Goal: Information Seeking & Learning: Learn about a topic

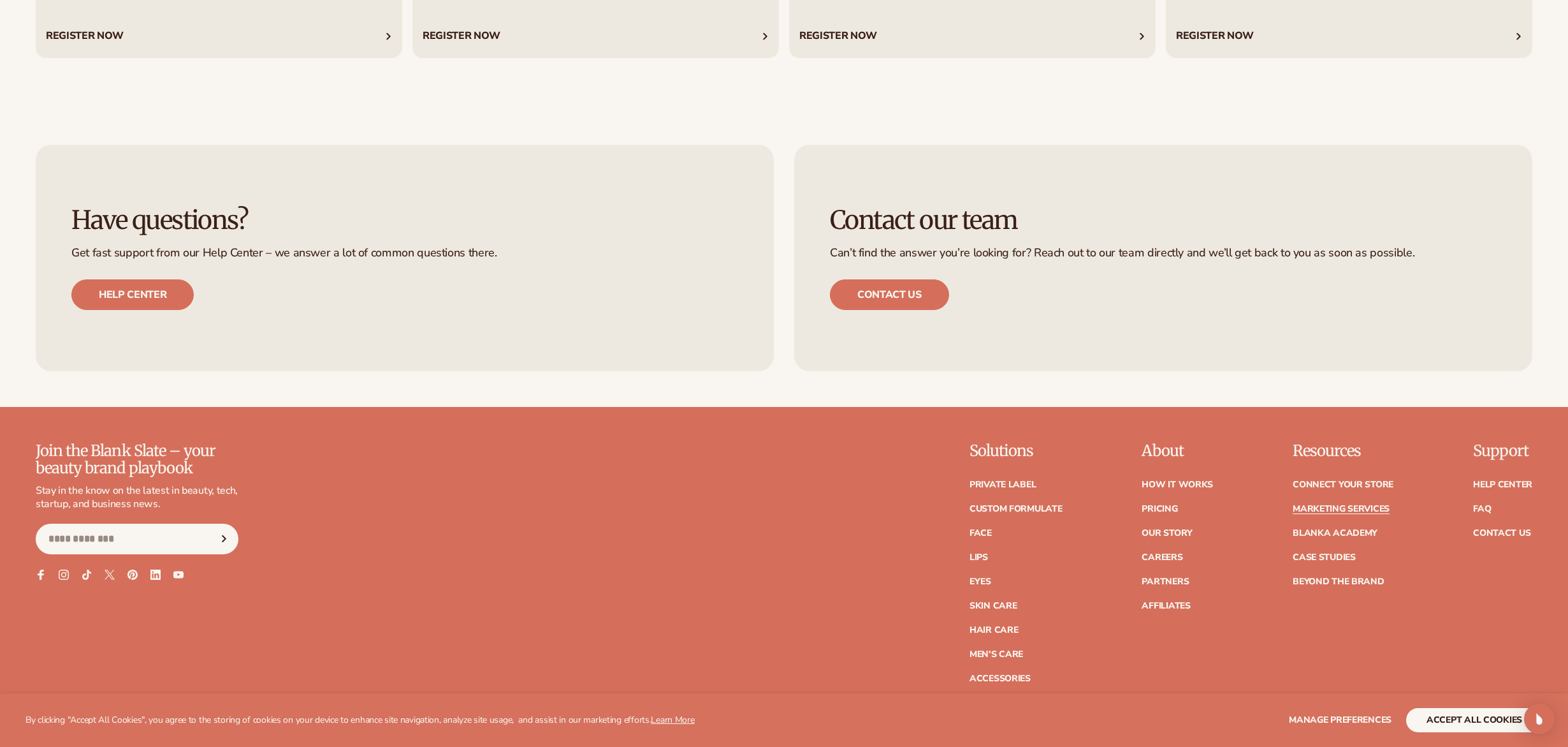
scroll to position [3466, 0]
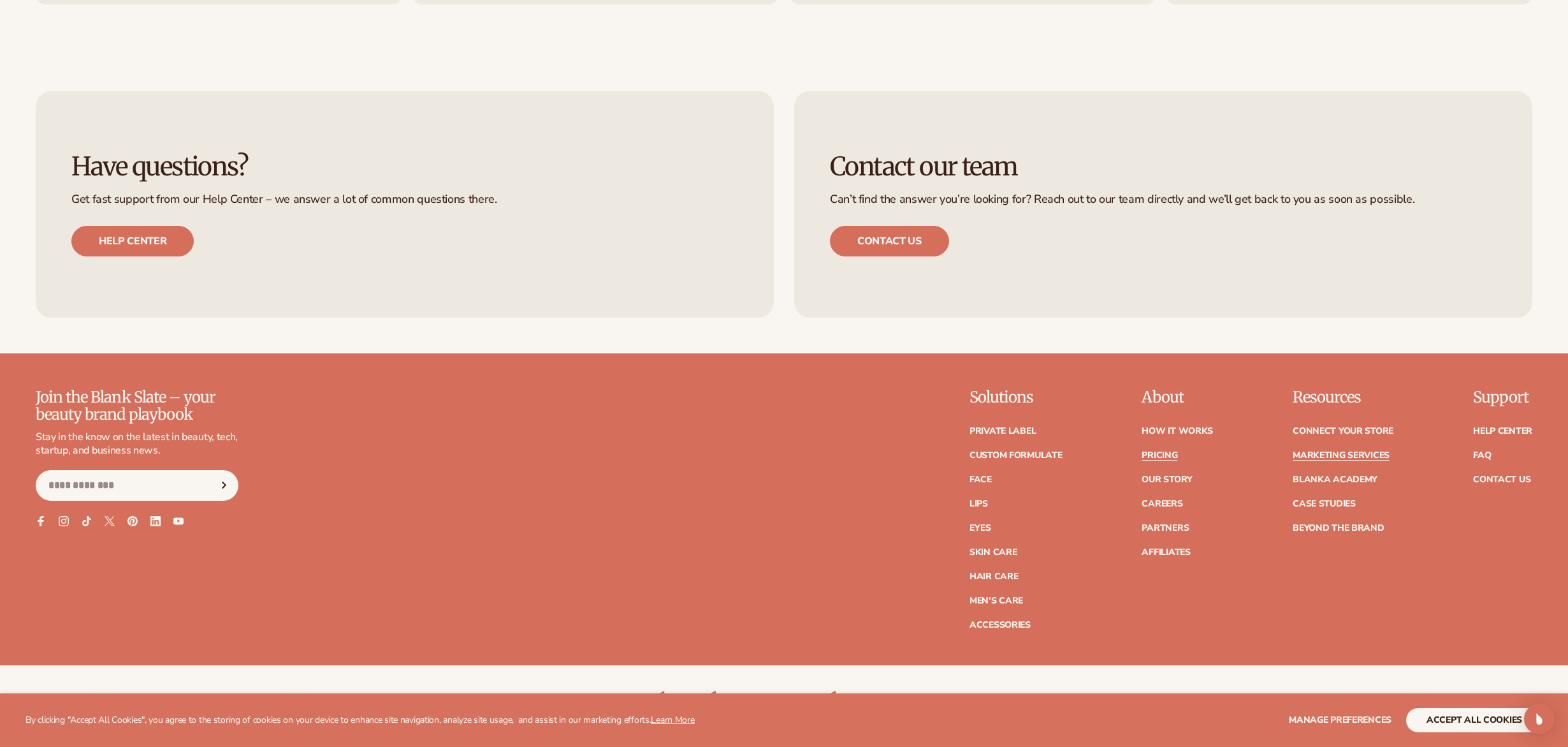
click at [1169, 456] on link "Pricing" at bounding box center [1159, 455] width 35 height 9
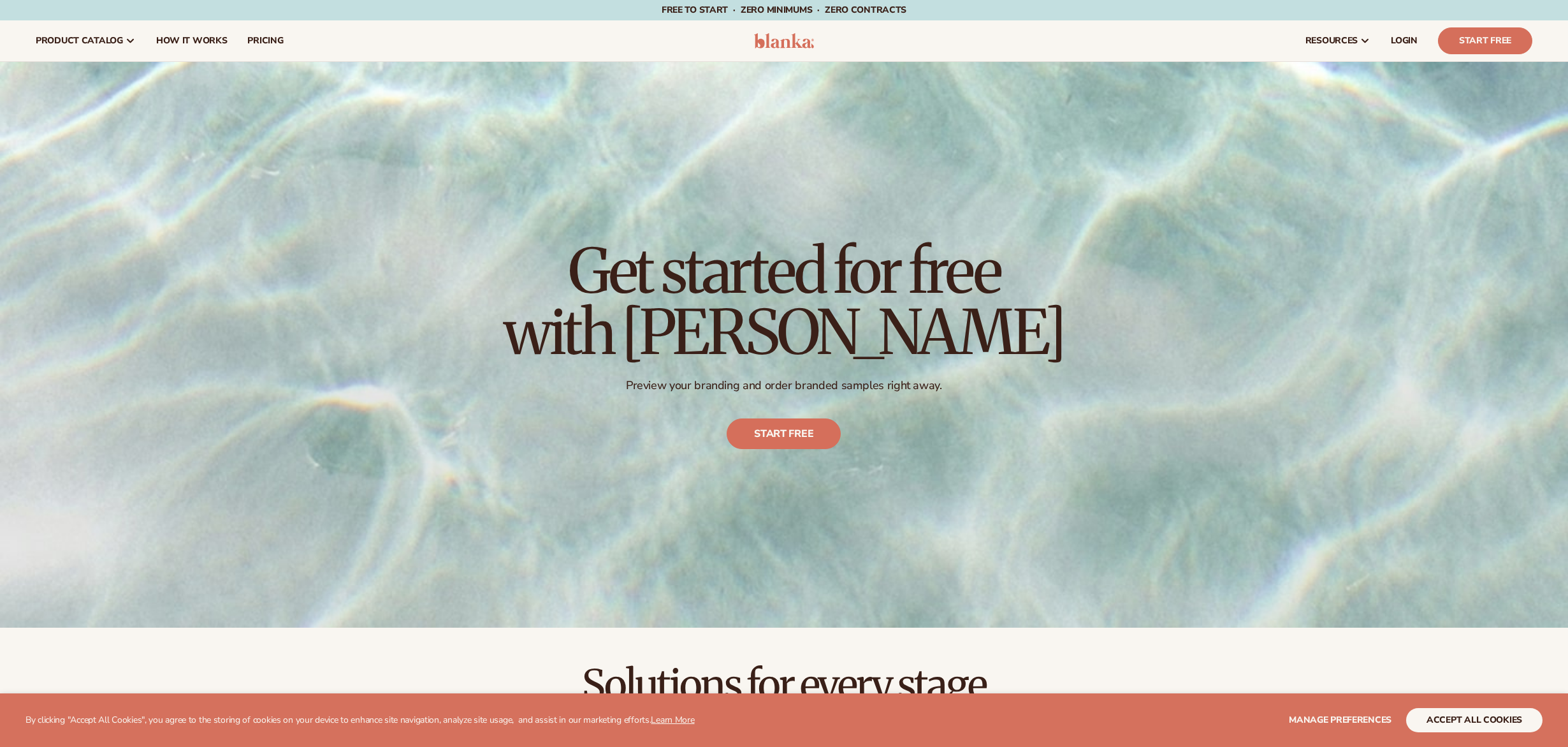
scroll to position [540, 0]
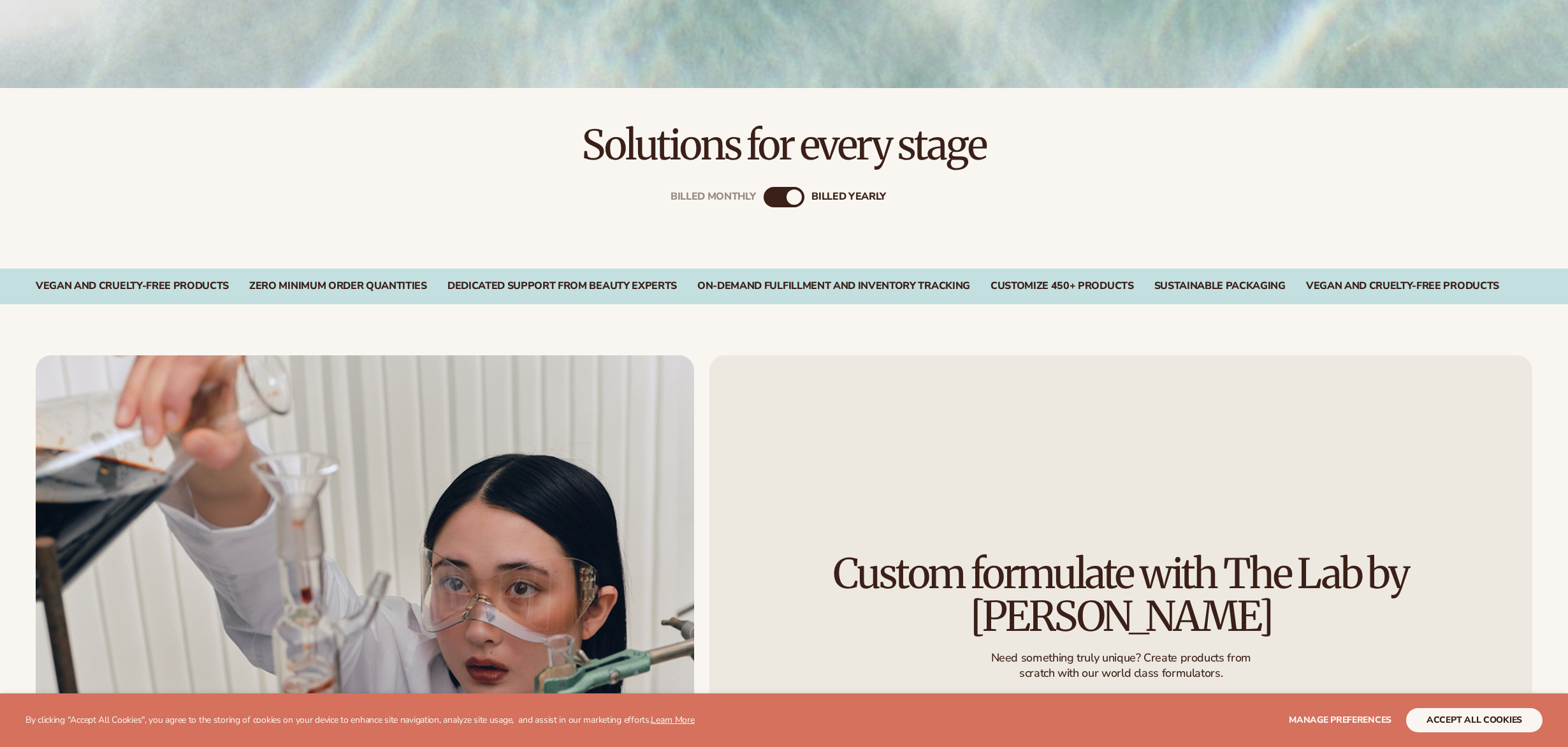
click at [788, 194] on div "billed Yearly" at bounding box center [794, 197] width 15 height 15
click at [790, 198] on div "billed Yearly" at bounding box center [794, 197] width 15 height 15
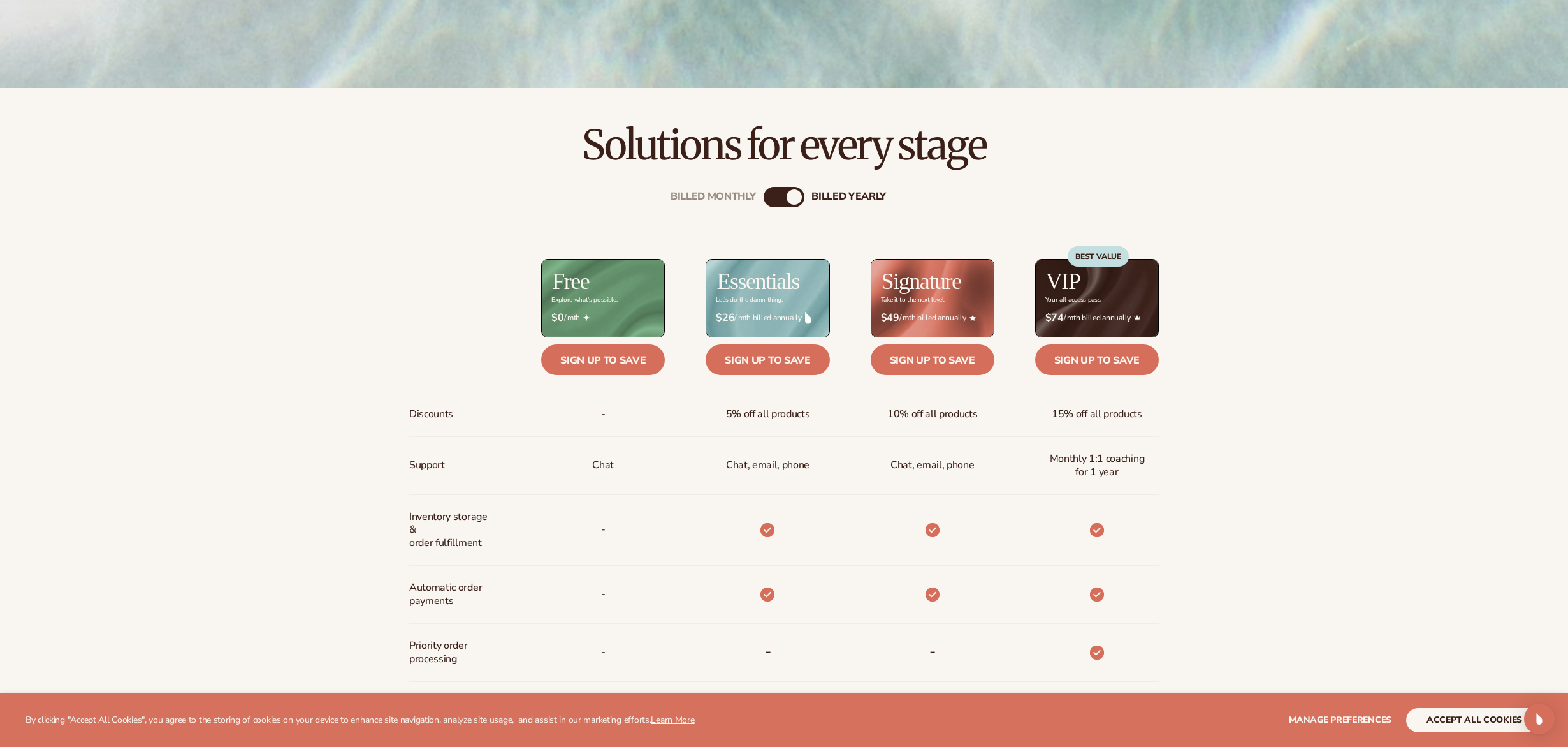
click at [788, 198] on div "billed Yearly" at bounding box center [794, 197] width 15 height 15
click at [793, 199] on div "billed Yearly" at bounding box center [794, 197] width 15 height 15
drag, startPoint x: 791, startPoint y: 197, endPoint x: 747, endPoint y: 199, distance: 44.0
click at [763, 198] on div "Billed Monthly billed Yearly" at bounding box center [784, 197] width 41 height 20
click at [778, 200] on div "Billed Monthly" at bounding box center [771, 197] width 15 height 15
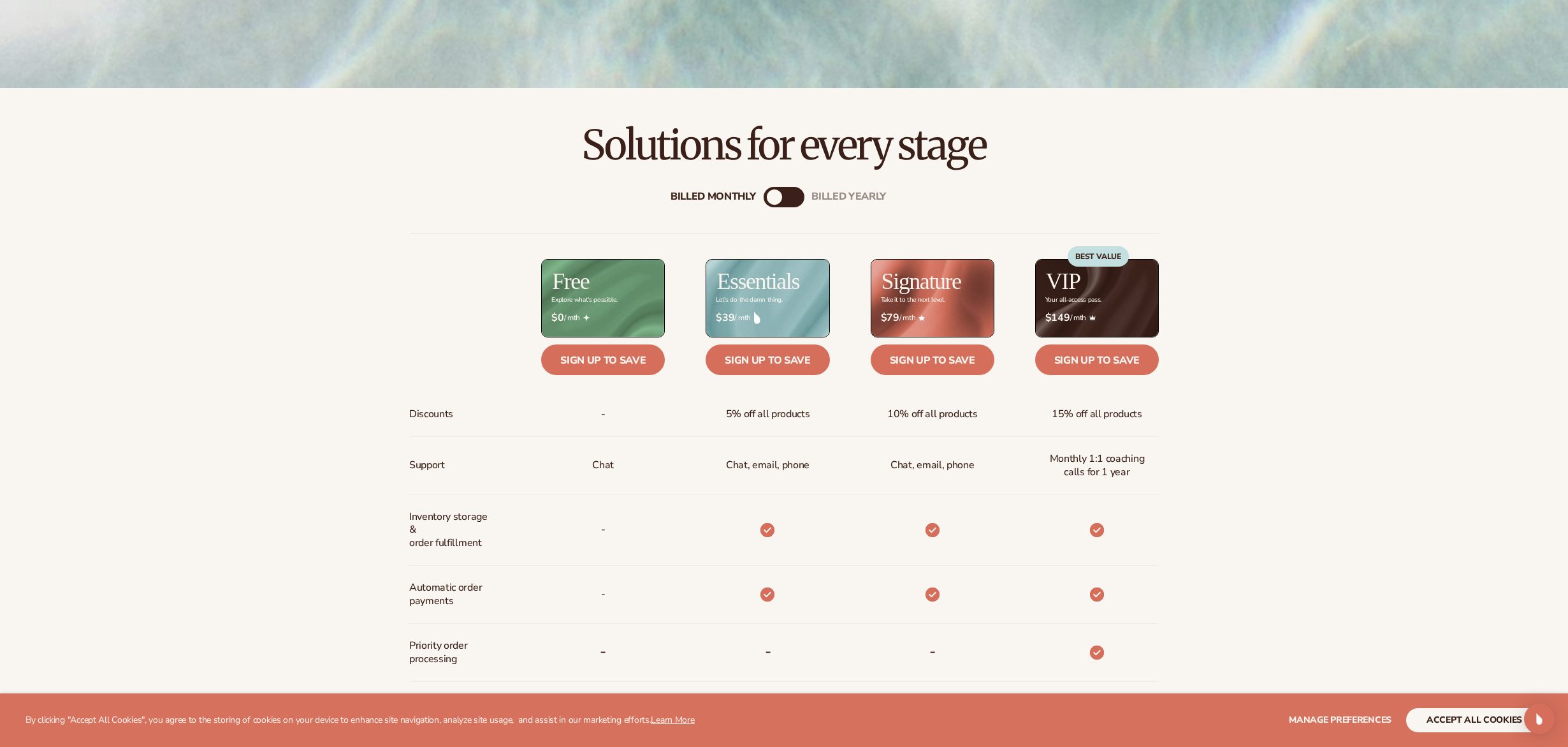
click at [789, 194] on div "billed Yearly" at bounding box center [796, 197] width 15 height 15
click at [792, 195] on div "billed Yearly" at bounding box center [794, 197] width 15 height 15
click at [792, 200] on div "billed Yearly" at bounding box center [794, 197] width 15 height 15
click at [803, 190] on div "Billed Monthly billed Yearly" at bounding box center [784, 197] width 41 height 20
click at [789, 200] on div "billed Yearly" at bounding box center [794, 197] width 15 height 15
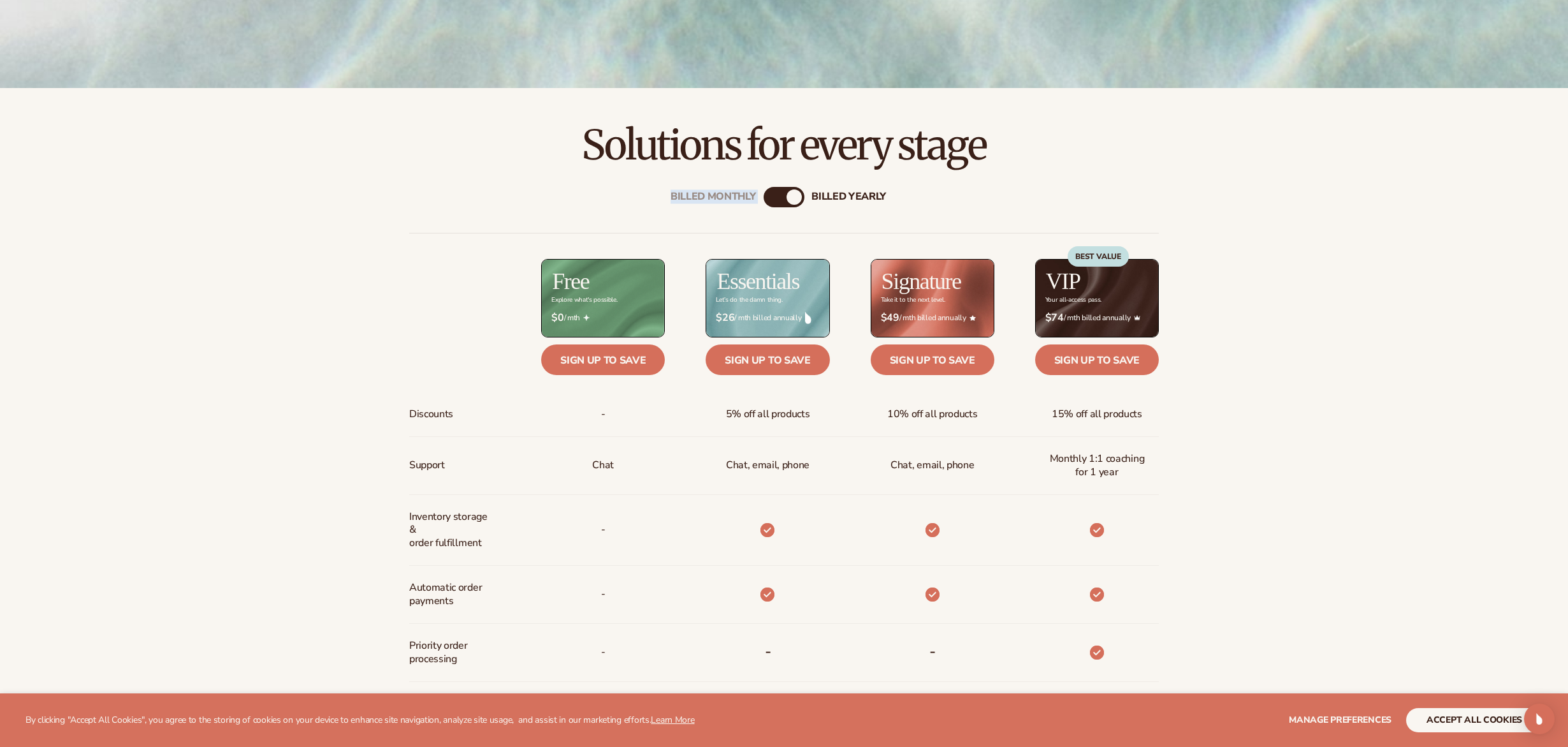
drag, startPoint x: 794, startPoint y: 198, endPoint x: 768, endPoint y: 199, distance: 26.0
click at [768, 199] on div "Billed Monthly billed Yearly" at bounding box center [784, 197] width 41 height 20
click at [796, 197] on div "billed Yearly" at bounding box center [794, 197] width 15 height 15
click at [796, 197] on div "billed Yearly" at bounding box center [794, 197] width 15 height 15
click at [796, 194] on div "billed Yearly" at bounding box center [794, 197] width 15 height 15
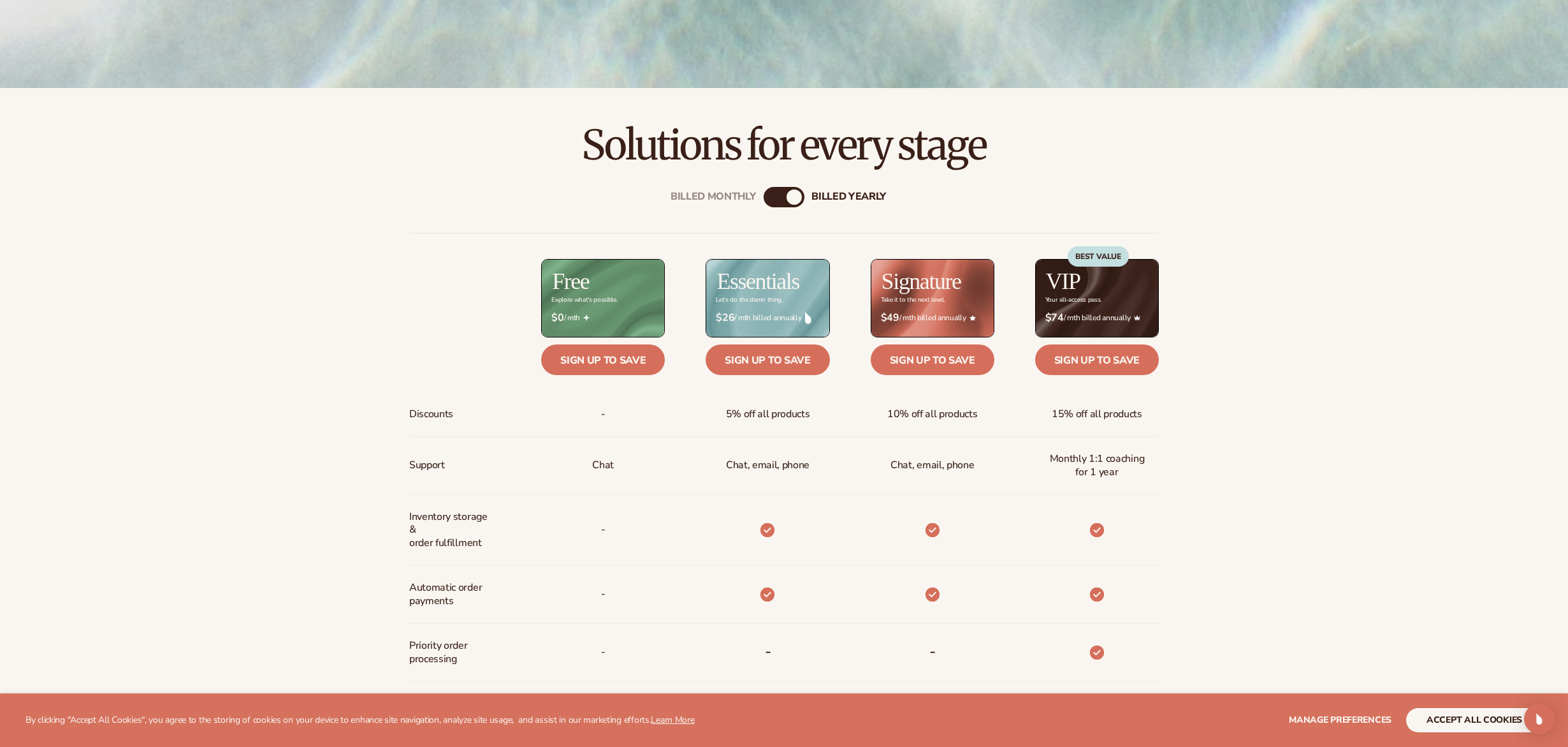
click at [922, 190] on div "Billed Monthly billed Yearly Billed Monthly billed Yearly Discounts Support Inv…" at bounding box center [784, 595] width 821 height 858
click at [801, 197] on div "billed Yearly" at bounding box center [794, 197] width 15 height 15
click at [800, 197] on div "billed Yearly" at bounding box center [794, 197] width 15 height 15
click at [799, 197] on div "billed Yearly" at bounding box center [794, 197] width 15 height 15
click at [798, 198] on div "billed Yearly" at bounding box center [794, 197] width 15 height 15
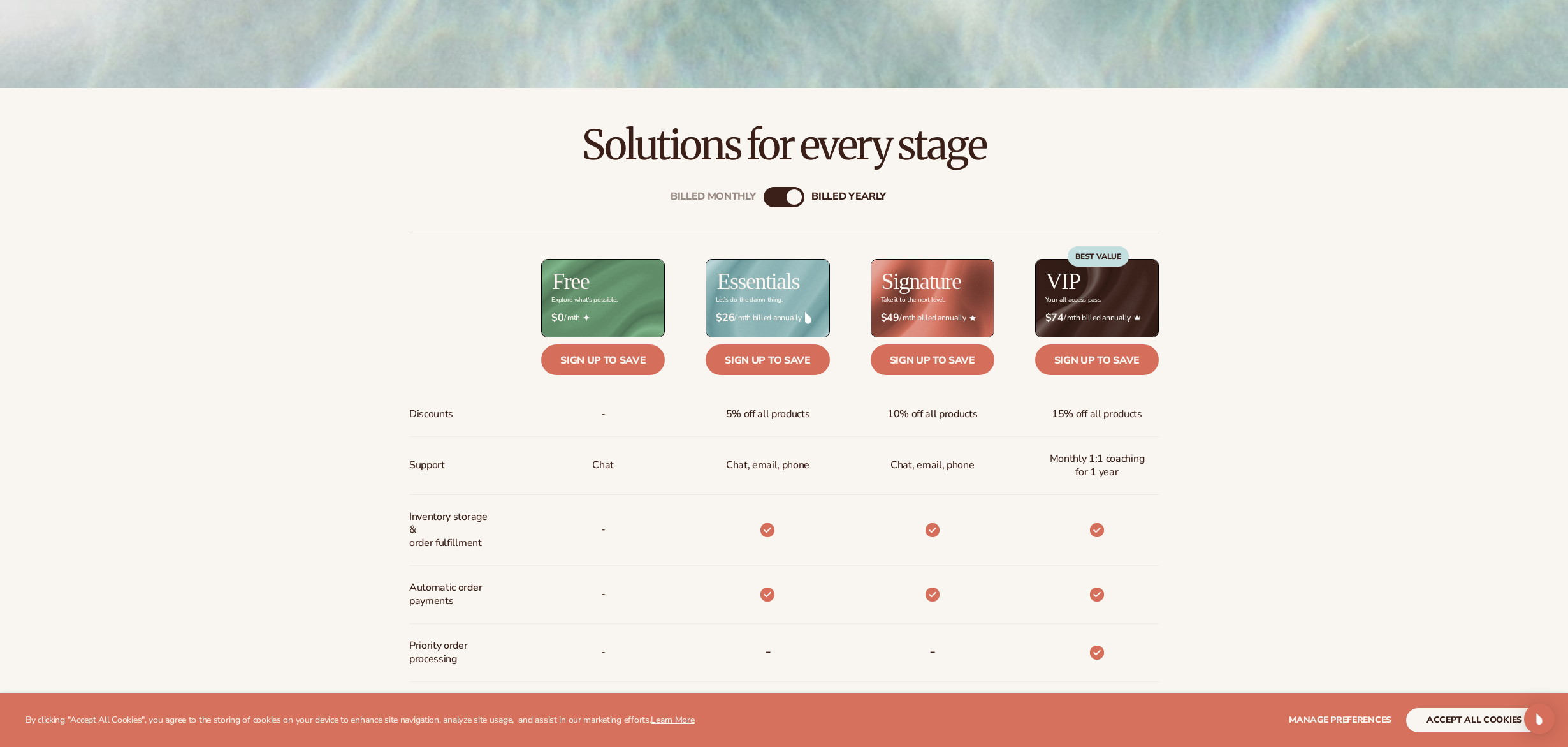
click at [793, 202] on div "billed Yearly" at bounding box center [794, 197] width 15 height 15
click at [790, 197] on div "billed Yearly" at bounding box center [794, 197] width 15 height 15
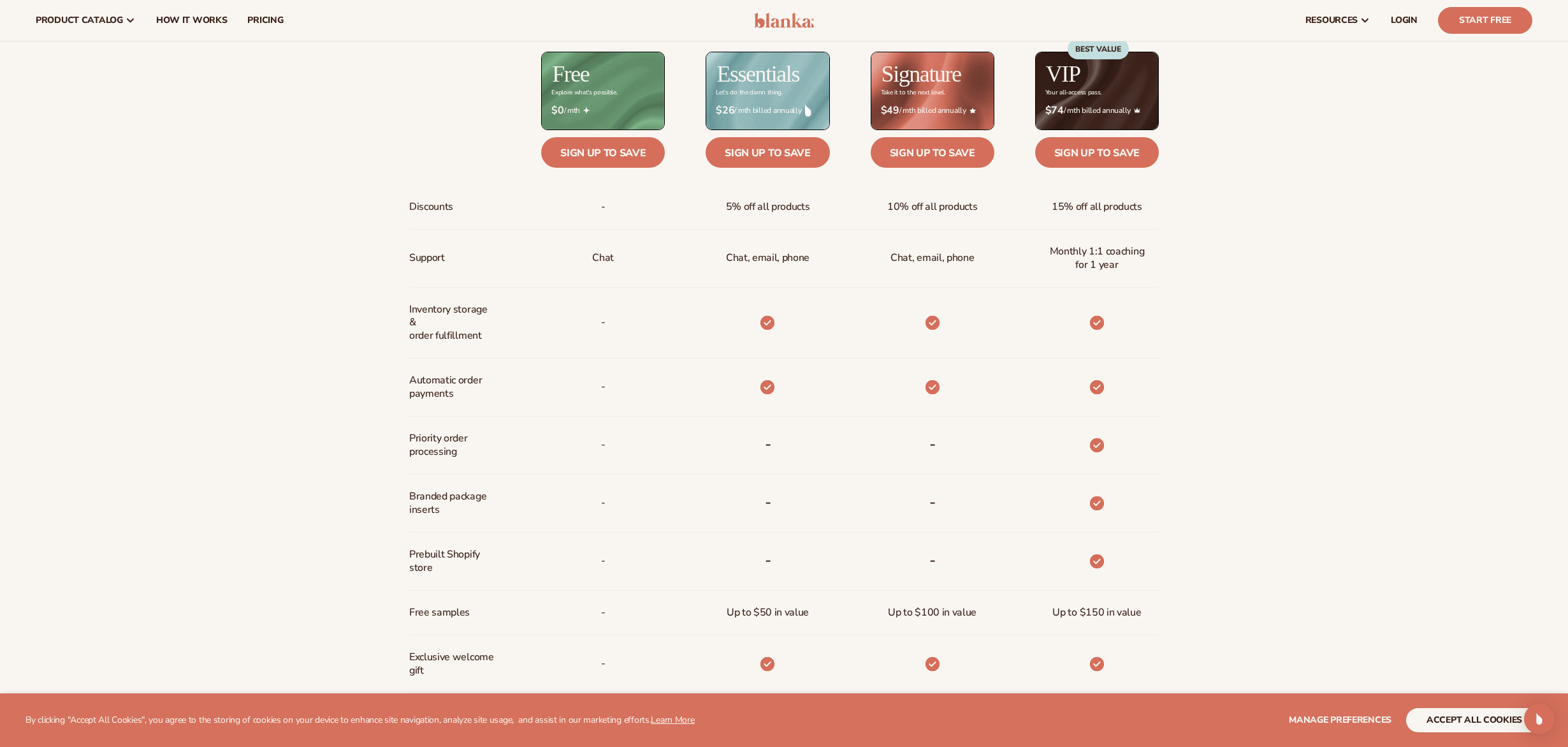
scroll to position [530, 0]
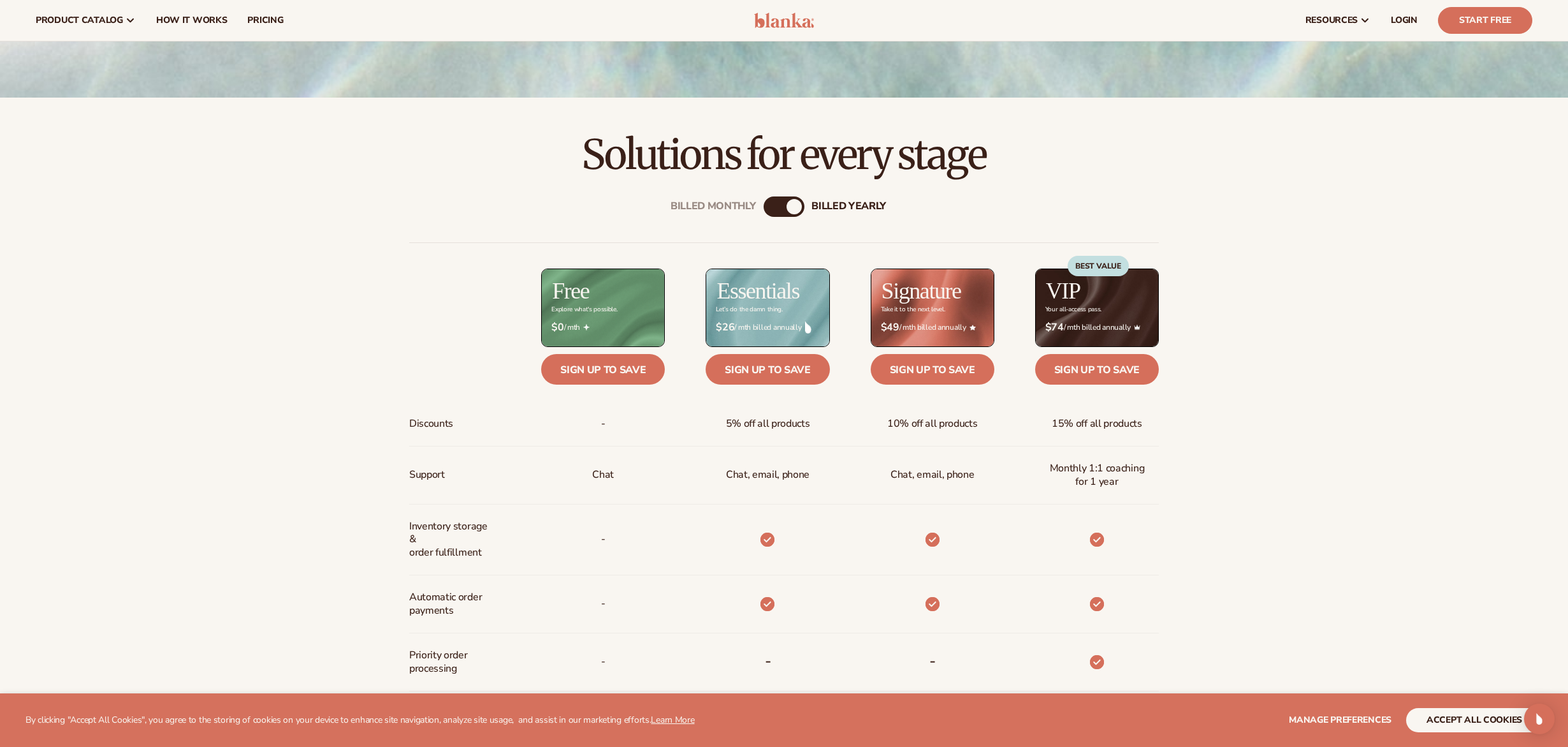
click at [793, 220] on div "Billed Monthly billed Yearly Billed Monthly billed Yearly Discounts Support Inv…" at bounding box center [784, 605] width 821 height 858
click at [792, 202] on div "billed Yearly" at bounding box center [794, 207] width 15 height 15
click at [794, 210] on div "billed Yearly" at bounding box center [794, 207] width 15 height 15
click at [793, 210] on div "billed Yearly" at bounding box center [794, 207] width 15 height 15
drag, startPoint x: 793, startPoint y: 209, endPoint x: 758, endPoint y: 211, distance: 35.1
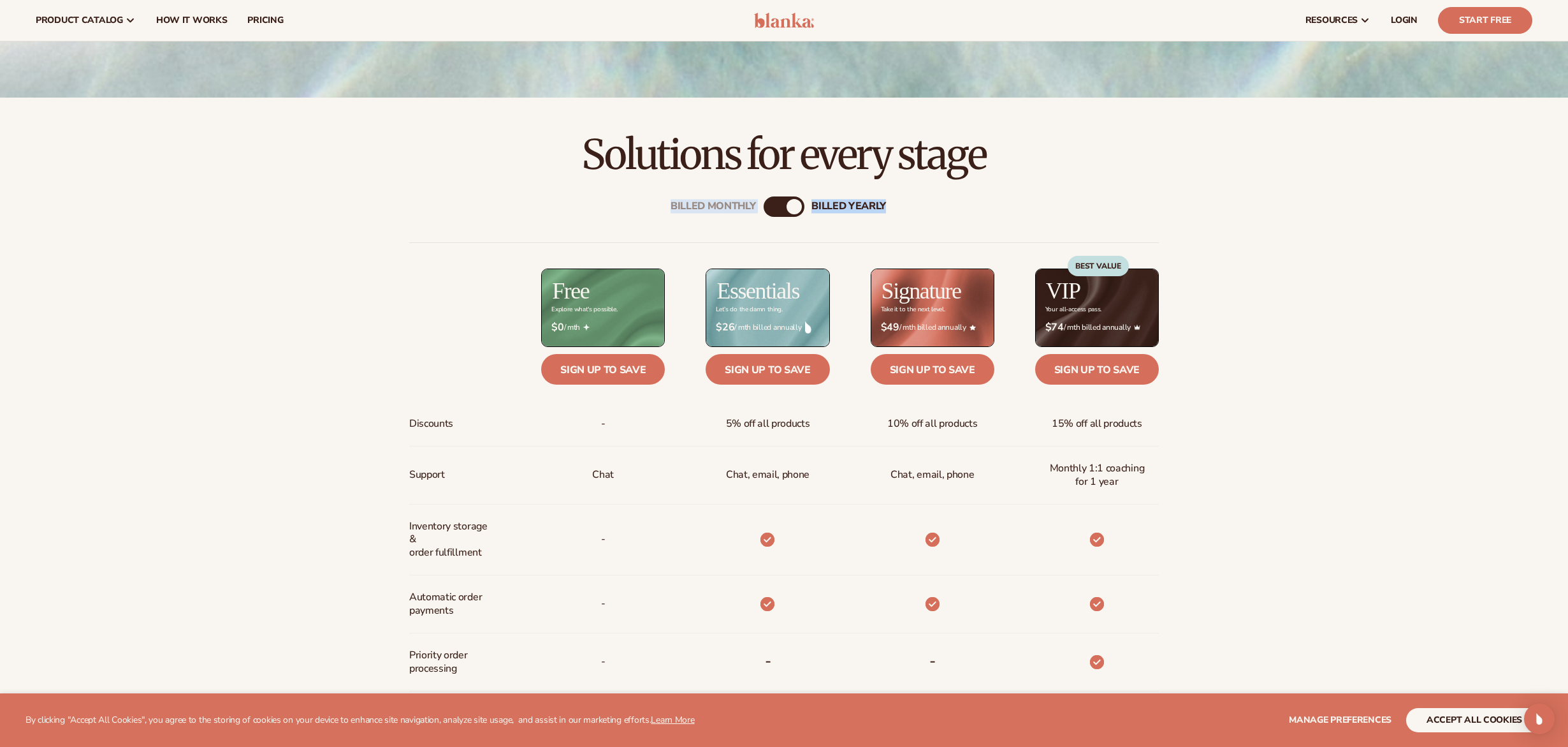
click at [758, 211] on div "Billed Monthly billed Yearly Billed Monthly billed Yearly Discounts Support Inv…" at bounding box center [784, 605] width 821 height 858
click at [776, 206] on div "Billed Monthly" at bounding box center [771, 207] width 15 height 15
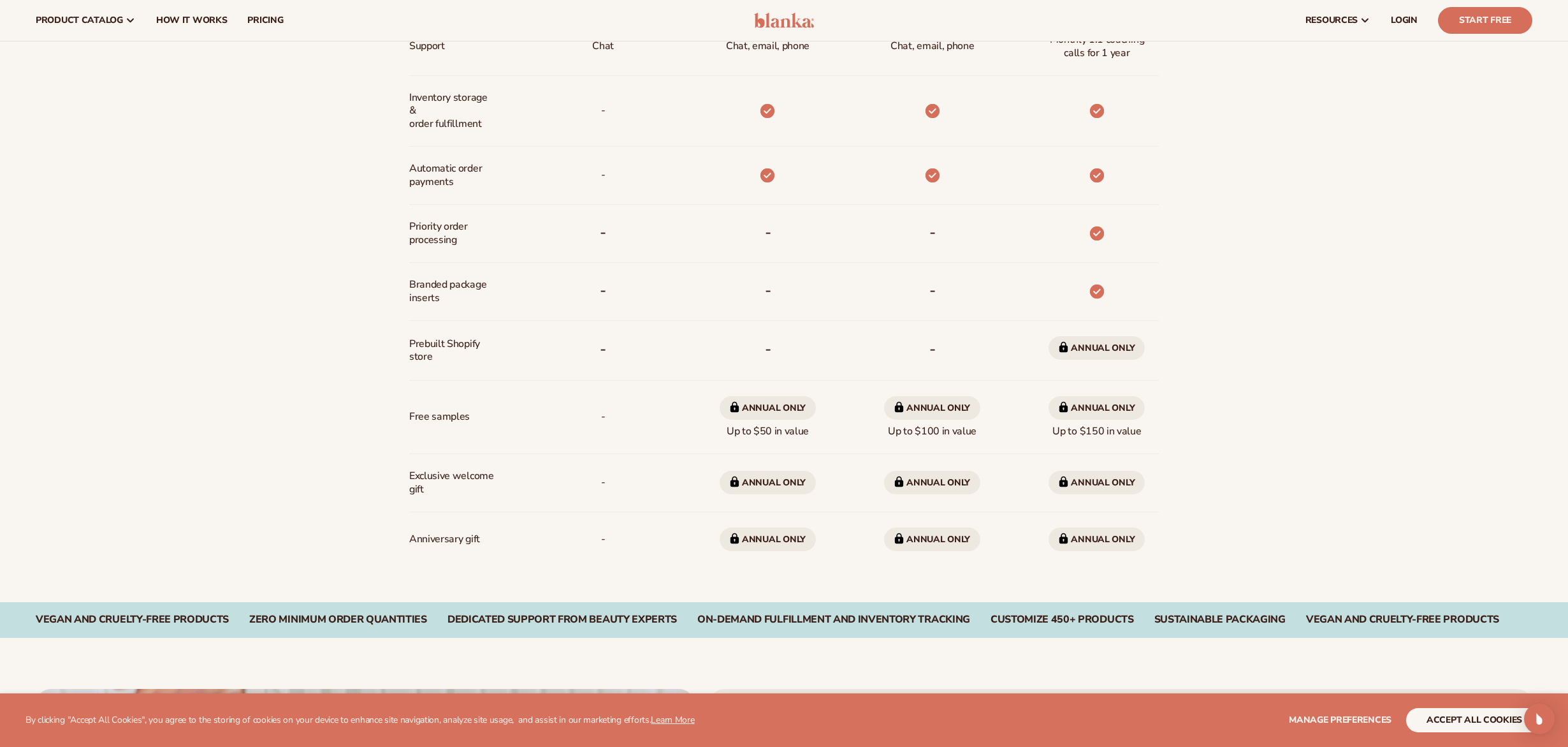
scroll to position [947, 0]
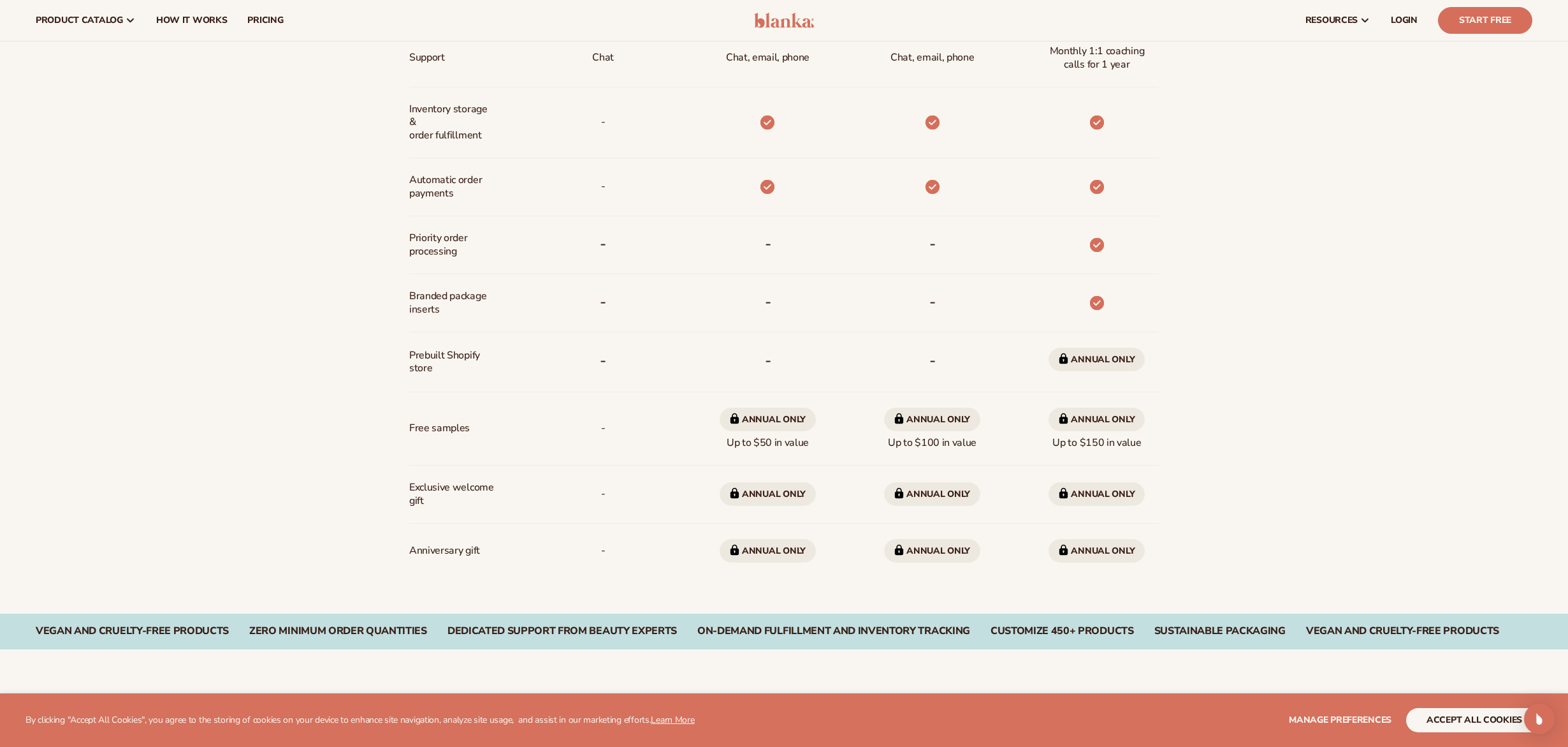
click at [1096, 236] on div at bounding box center [1096, 244] width 35 height 57
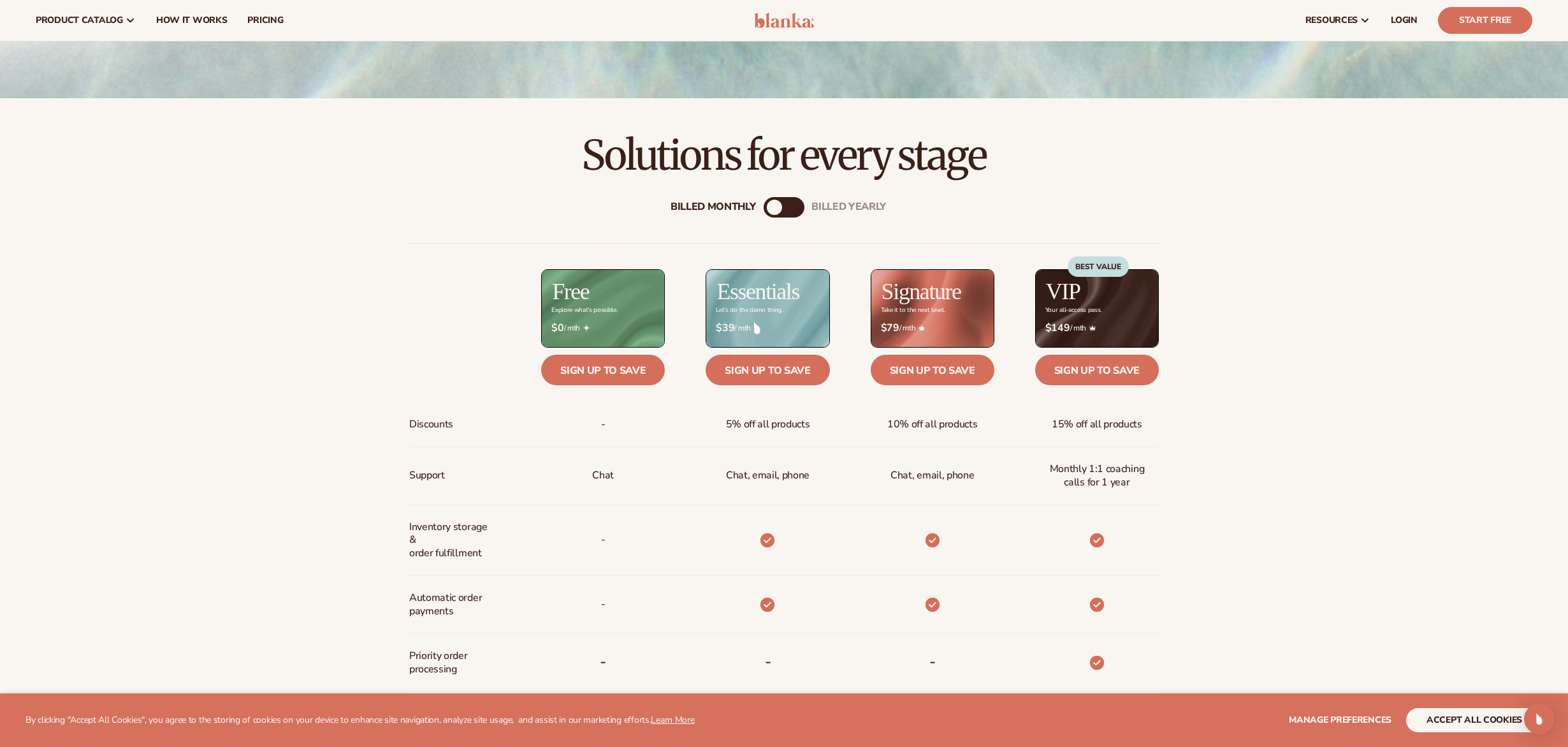
click at [1087, 315] on div "BEST VALUE" at bounding box center [1098, 295] width 61 height 77
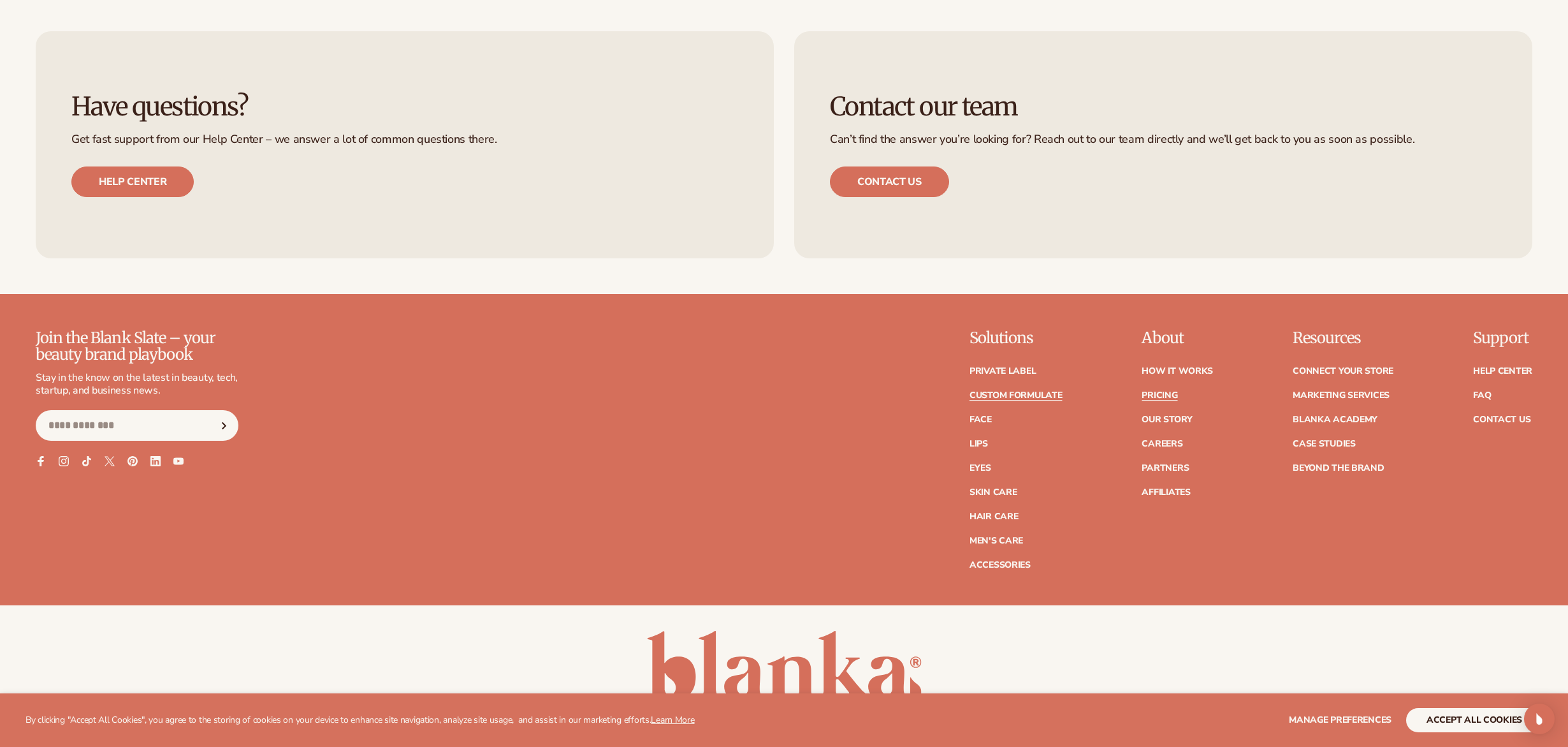
scroll to position [2918, 0]
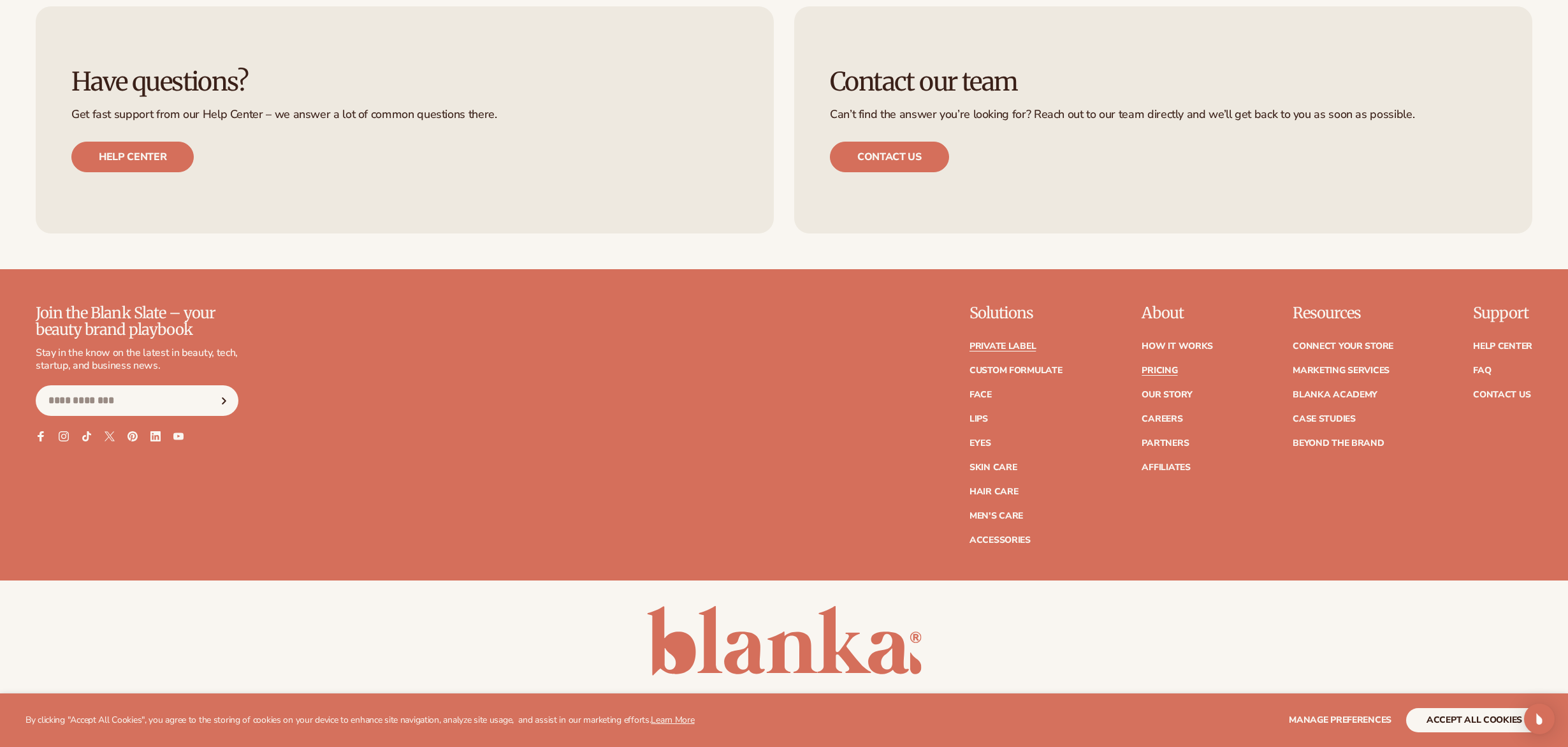
click at [1008, 345] on link "Private label" at bounding box center [1003, 346] width 66 height 9
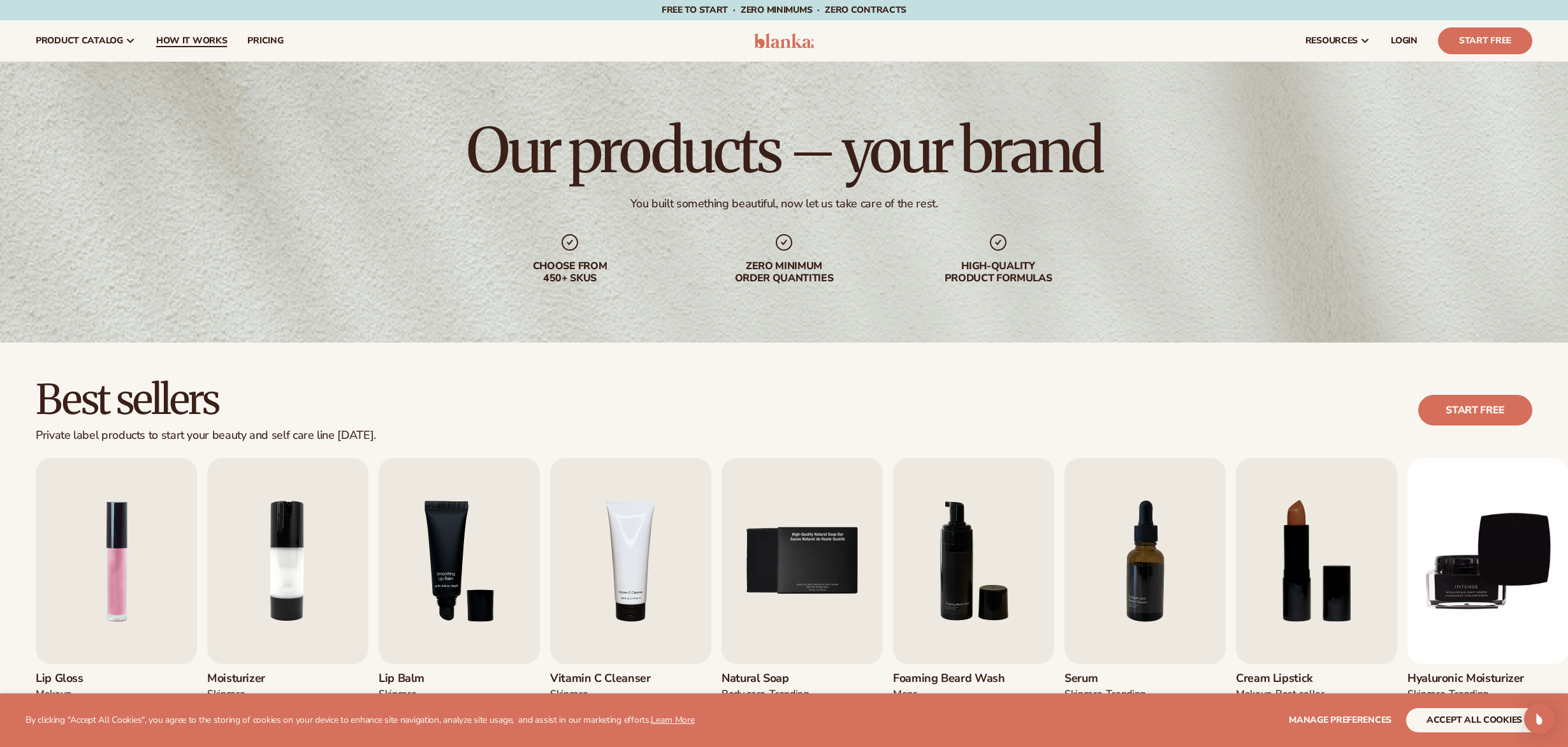
click at [198, 38] on span "How It Works" at bounding box center [192, 40] width 72 height 10
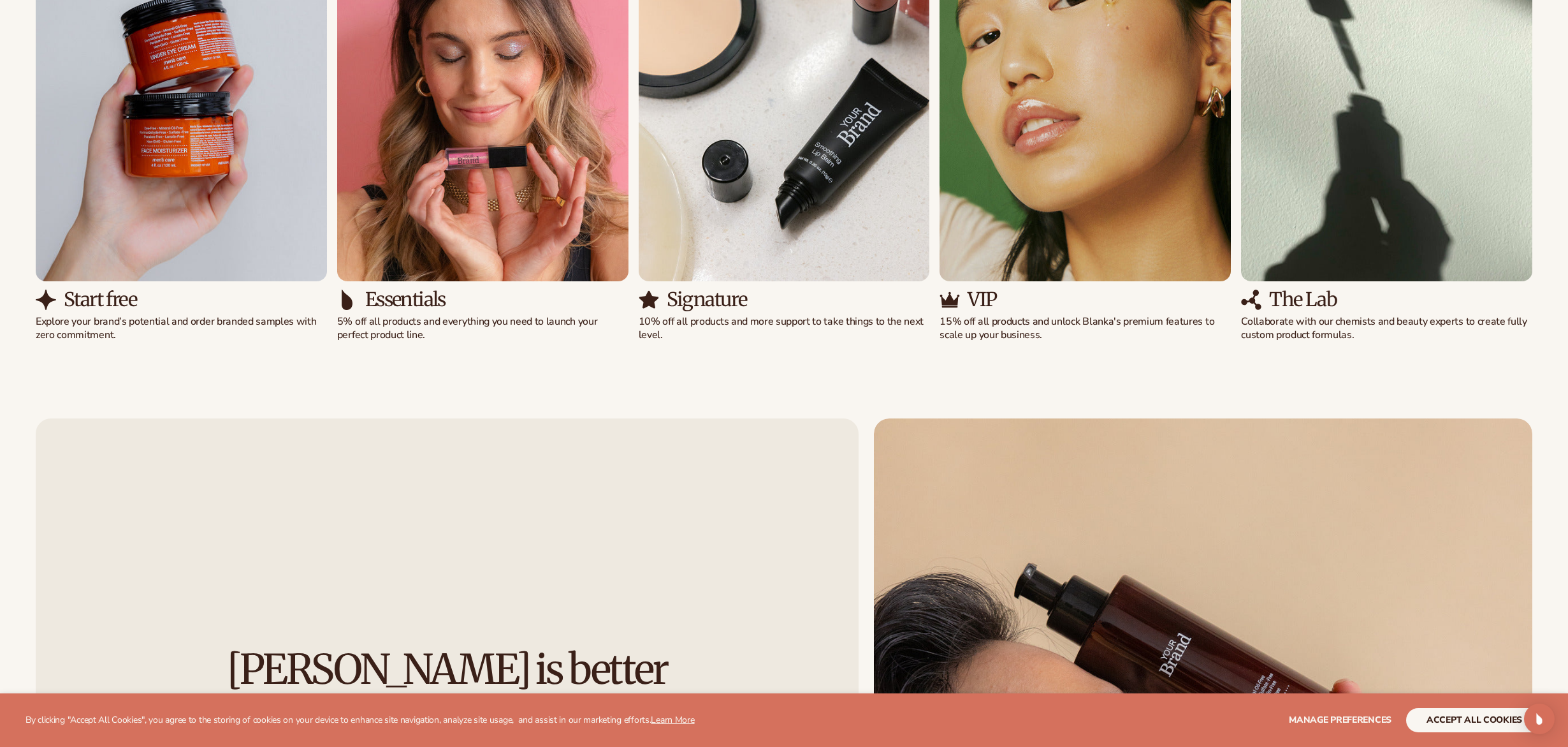
scroll to position [1257, 0]
click at [1075, 184] on img "4 / 5" at bounding box center [1084, 94] width 291 height 372
click at [1003, 315] on p "15% off all products and unlock Blanka's premium features to scale up your busi…" at bounding box center [1084, 328] width 291 height 27
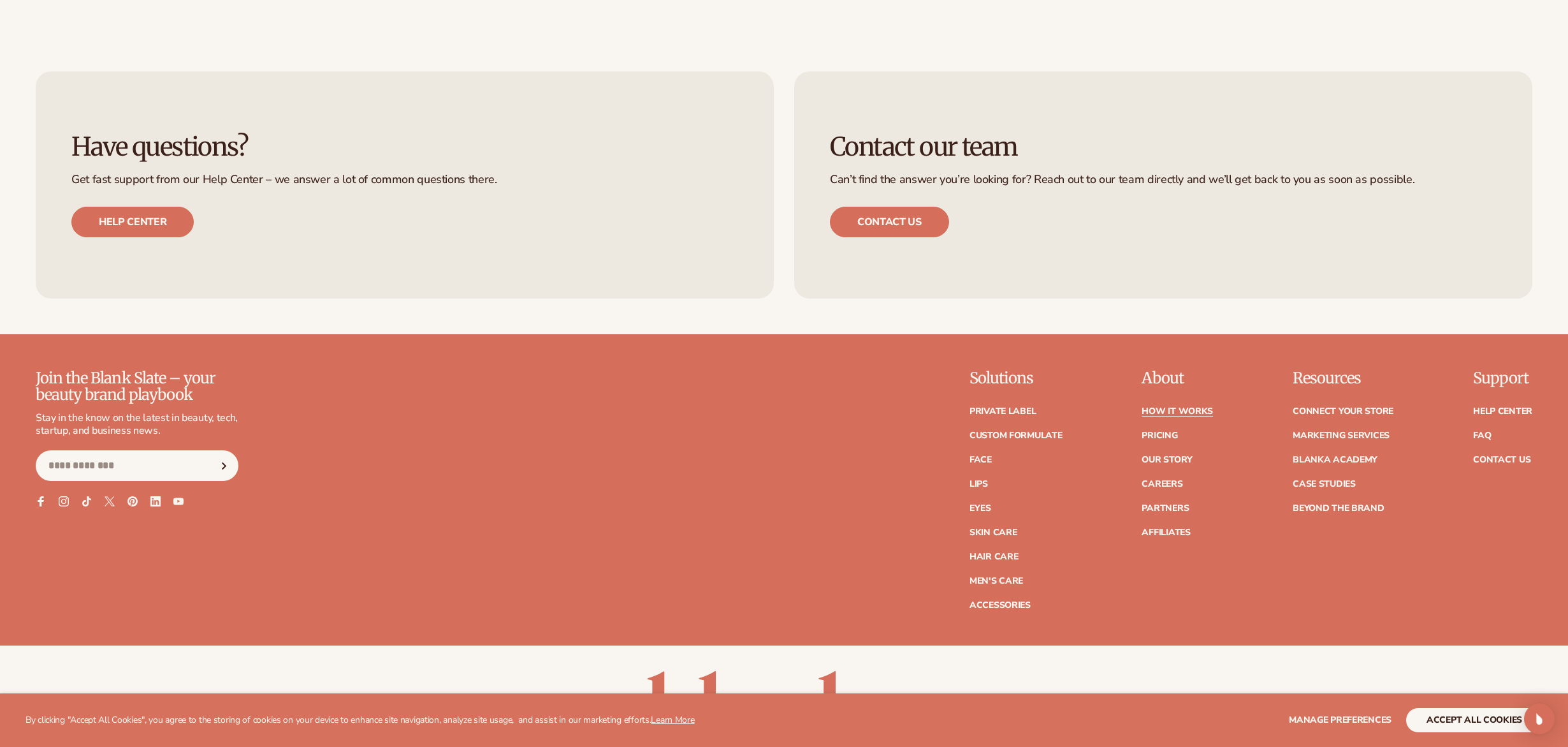
scroll to position [3818, 0]
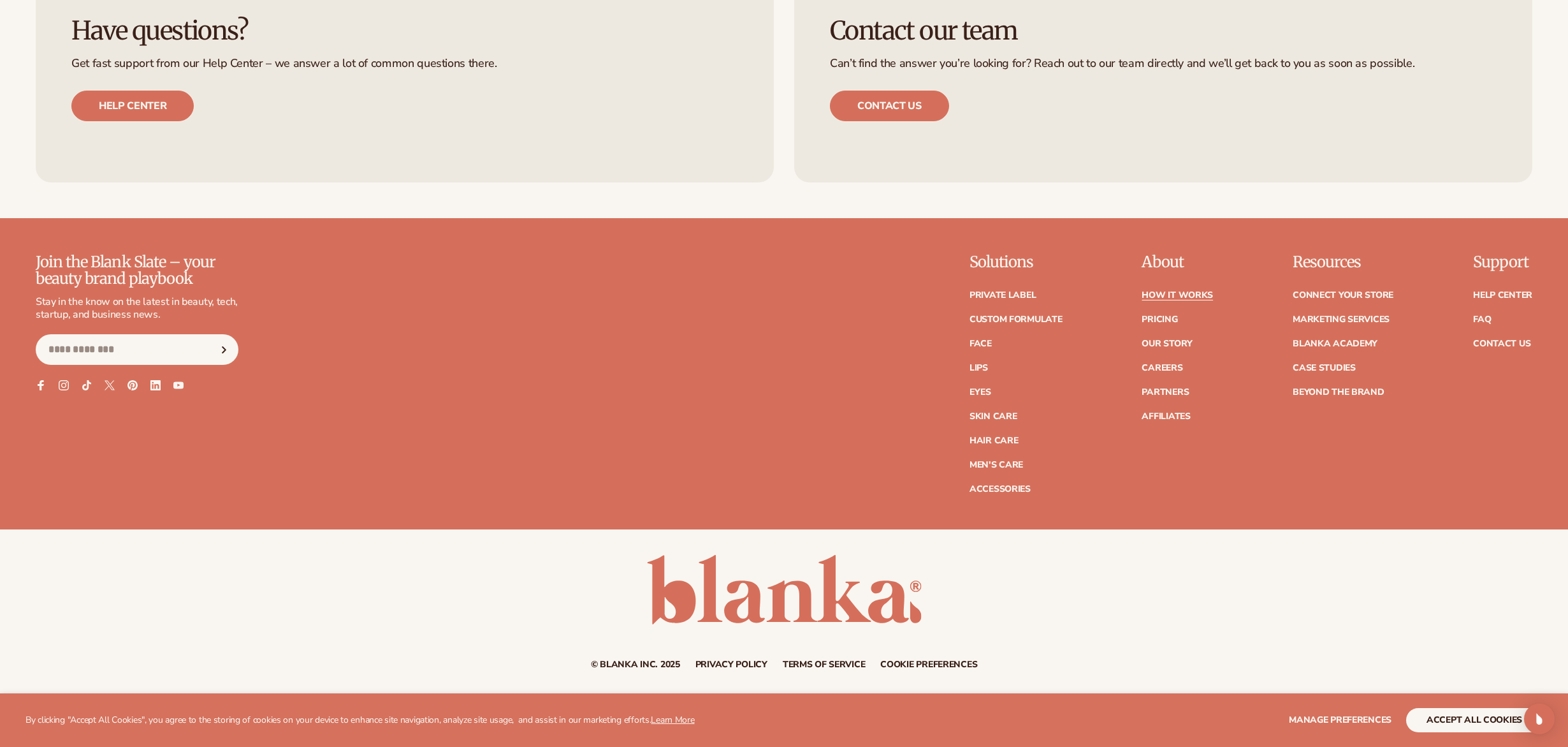
click at [1485, 318] on link "FAQ" at bounding box center [1482, 319] width 18 height 9
